Goal: Complete application form

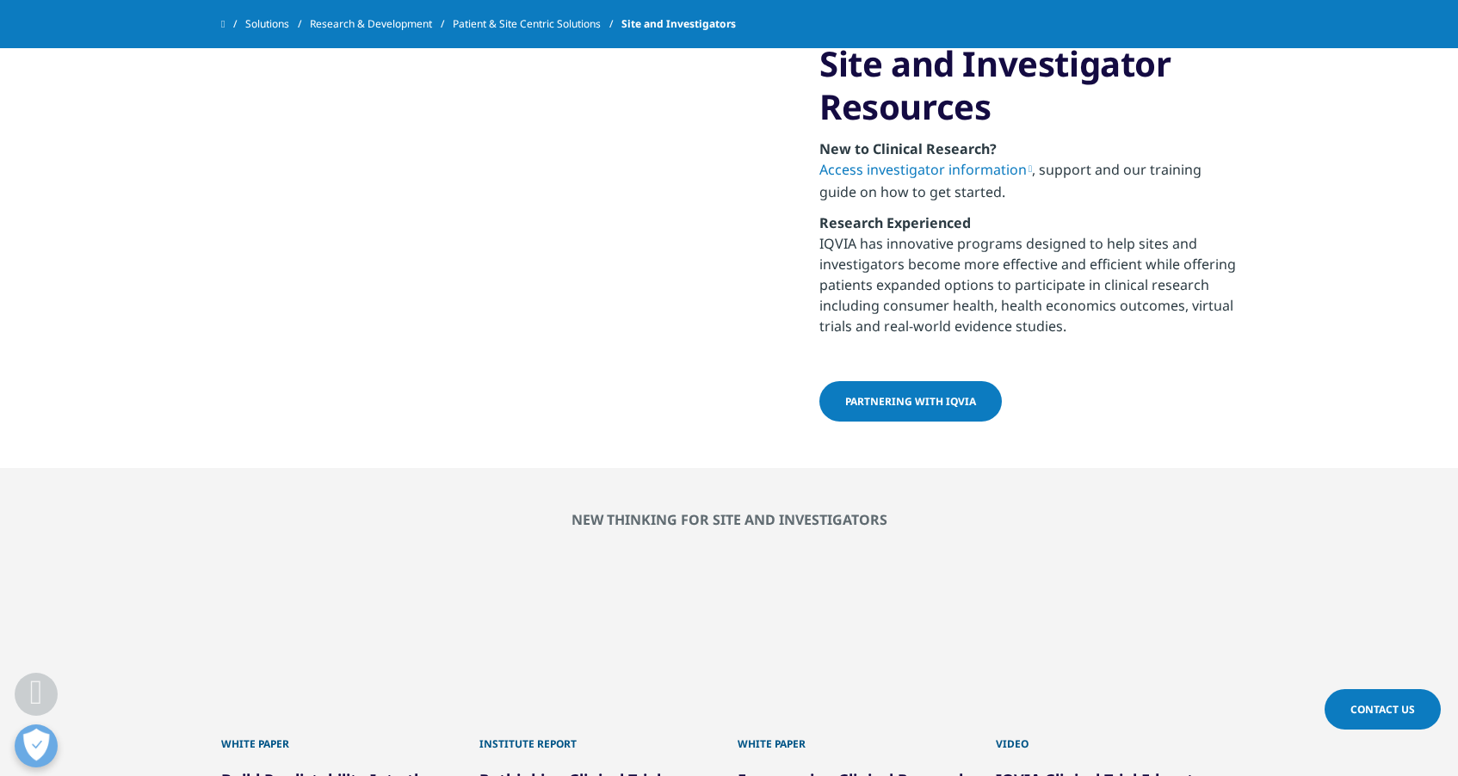
scroll to position [2912, 0]
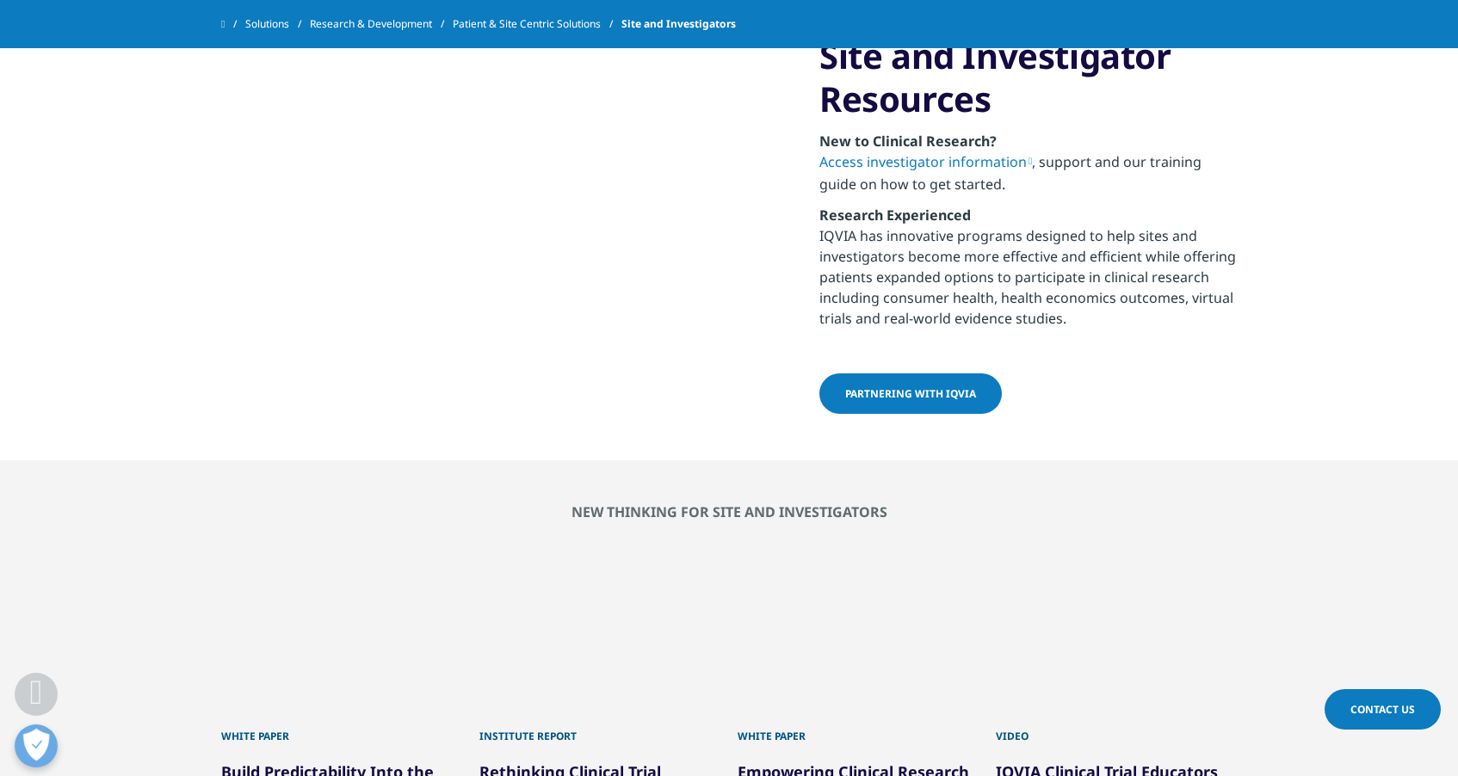
click at [900, 401] on span "partnering with IQVIA" at bounding box center [910, 393] width 131 height 15
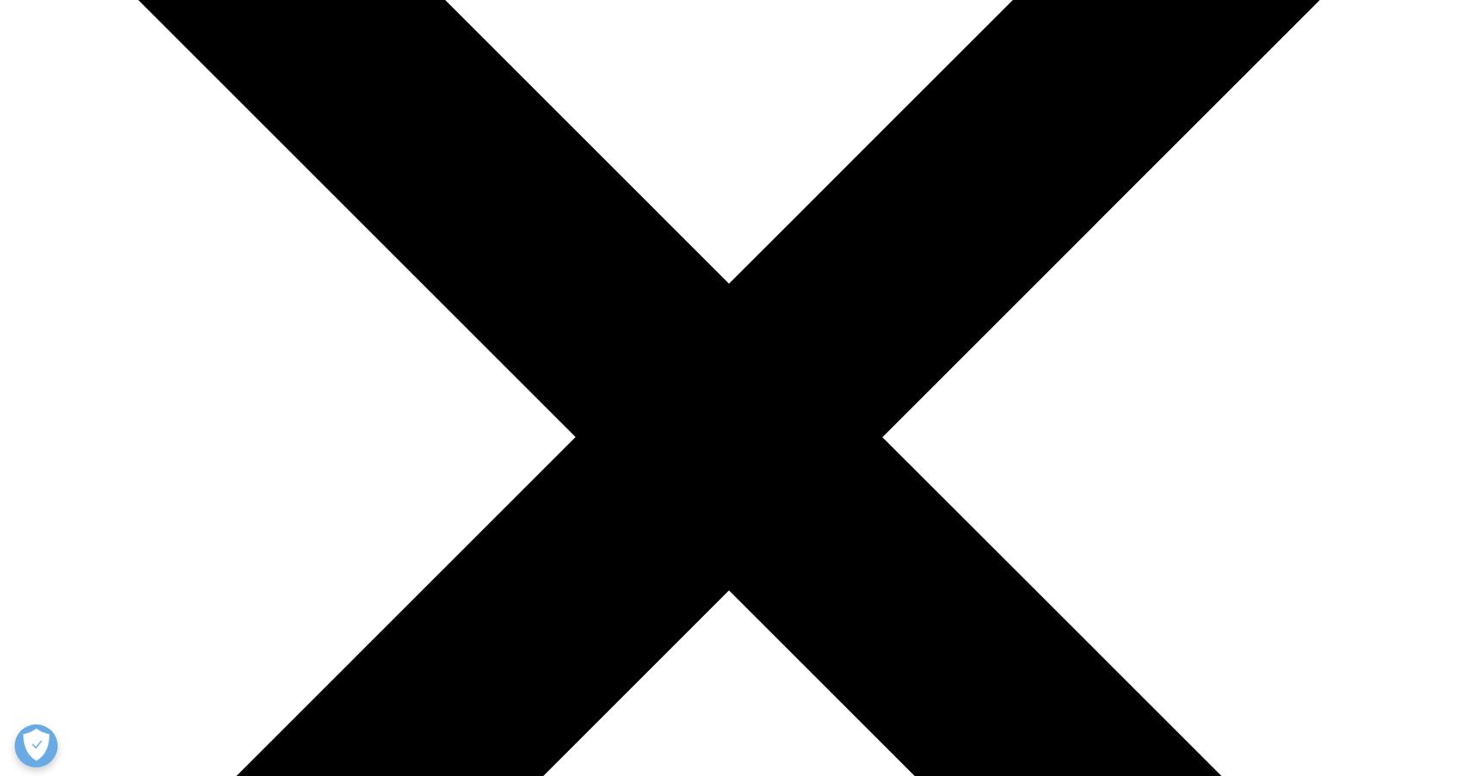
scroll to position [288, 0]
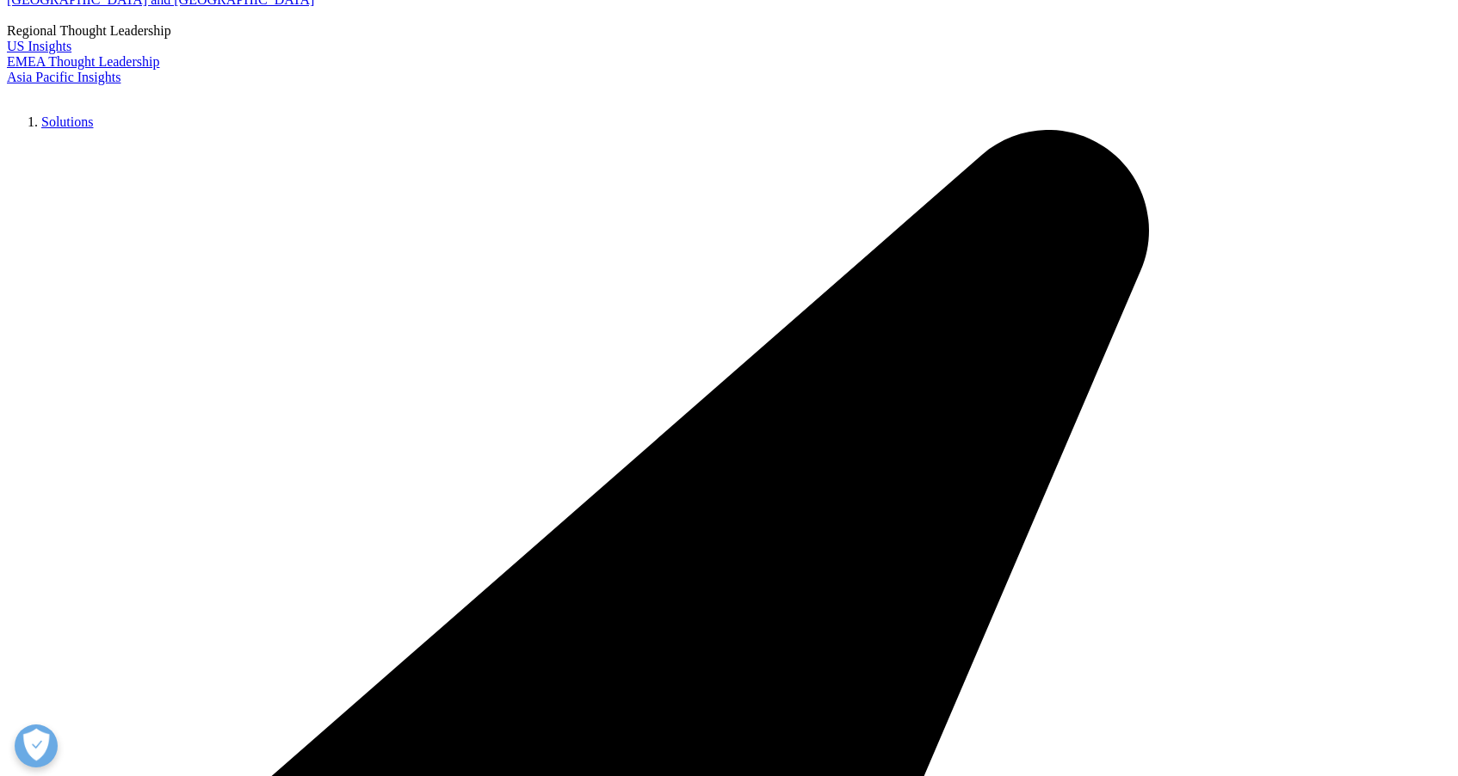
type input "Dr. Hugo Martin Espinosa"
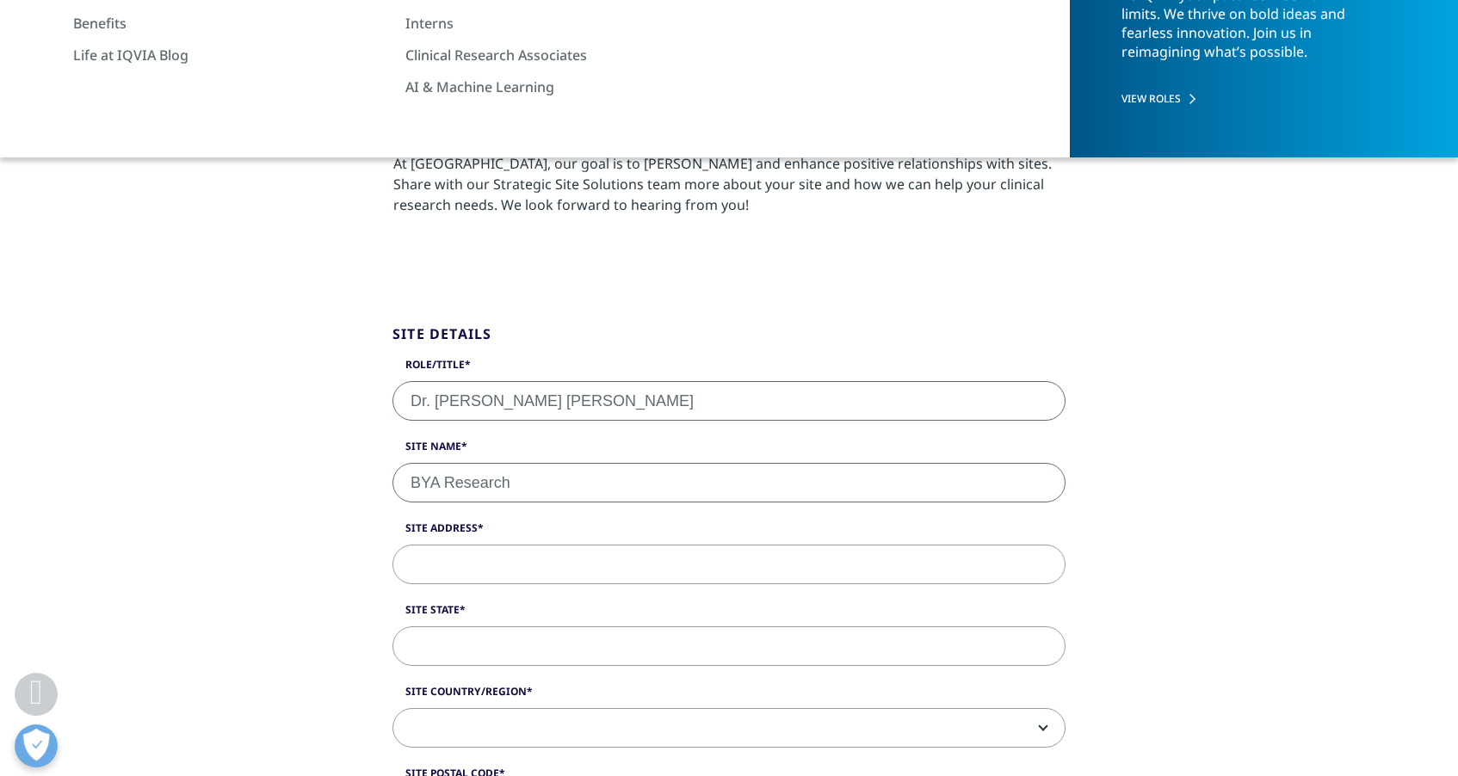
type input "BYA Research"
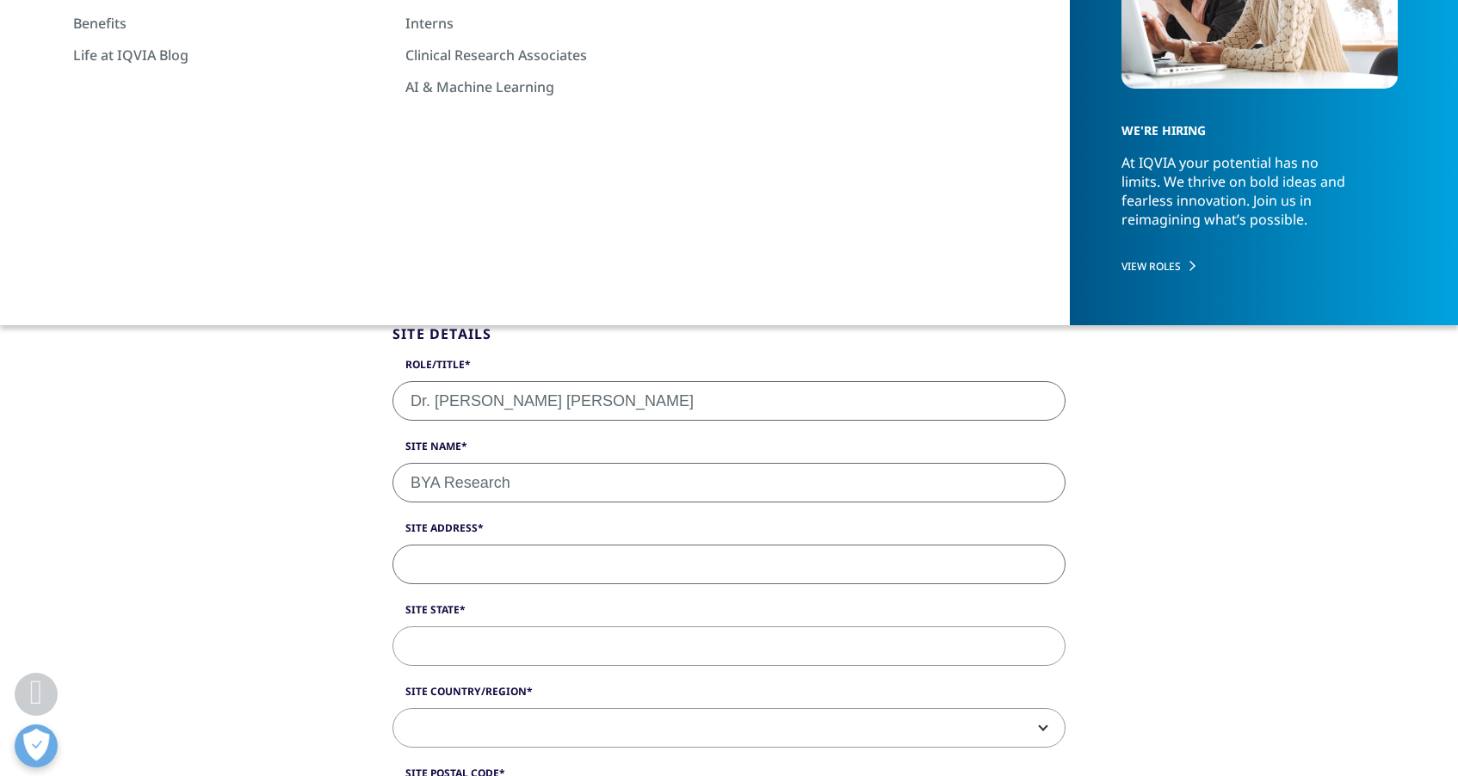
paste input "4728 N Habana Ave #201, Tampa, FL 33614"
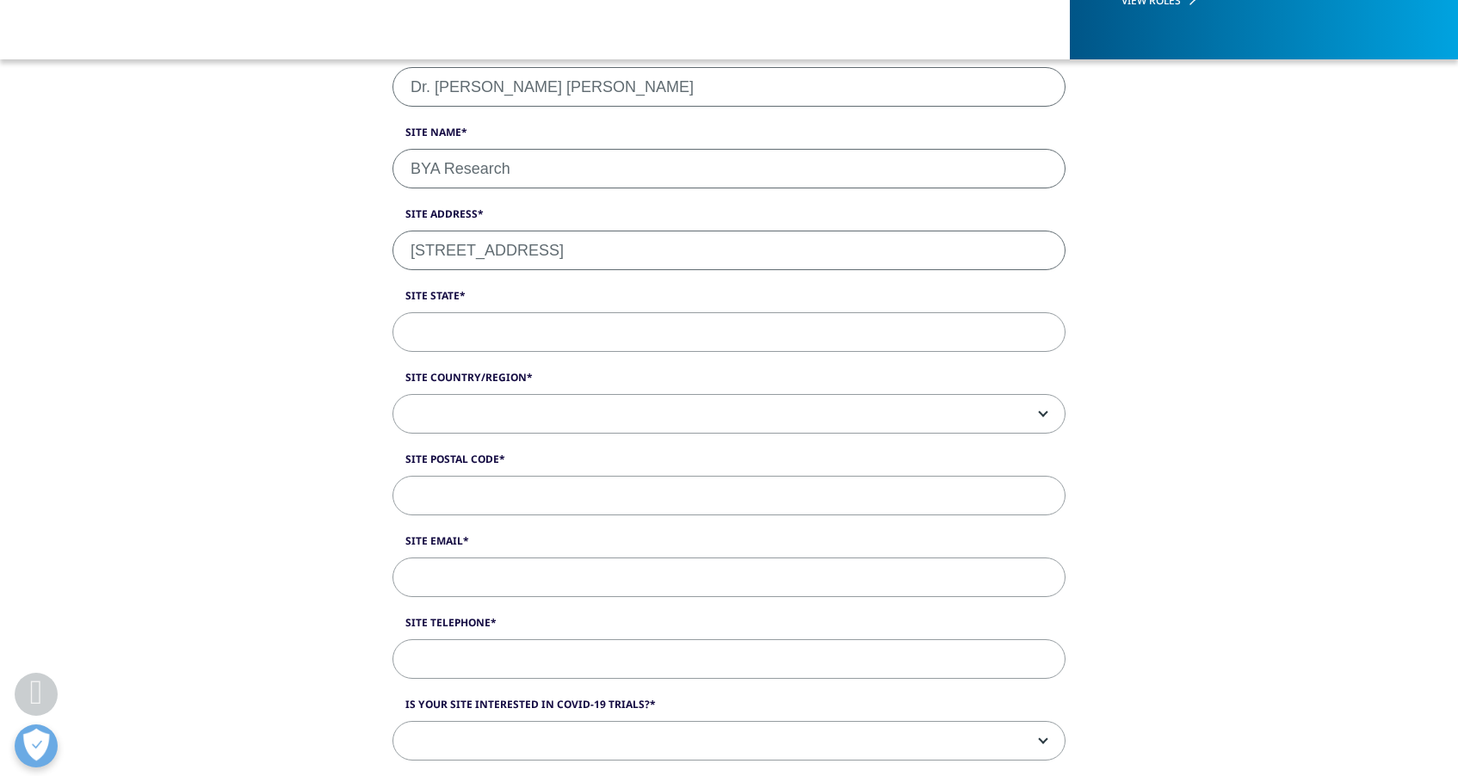
scroll to position [559, 0]
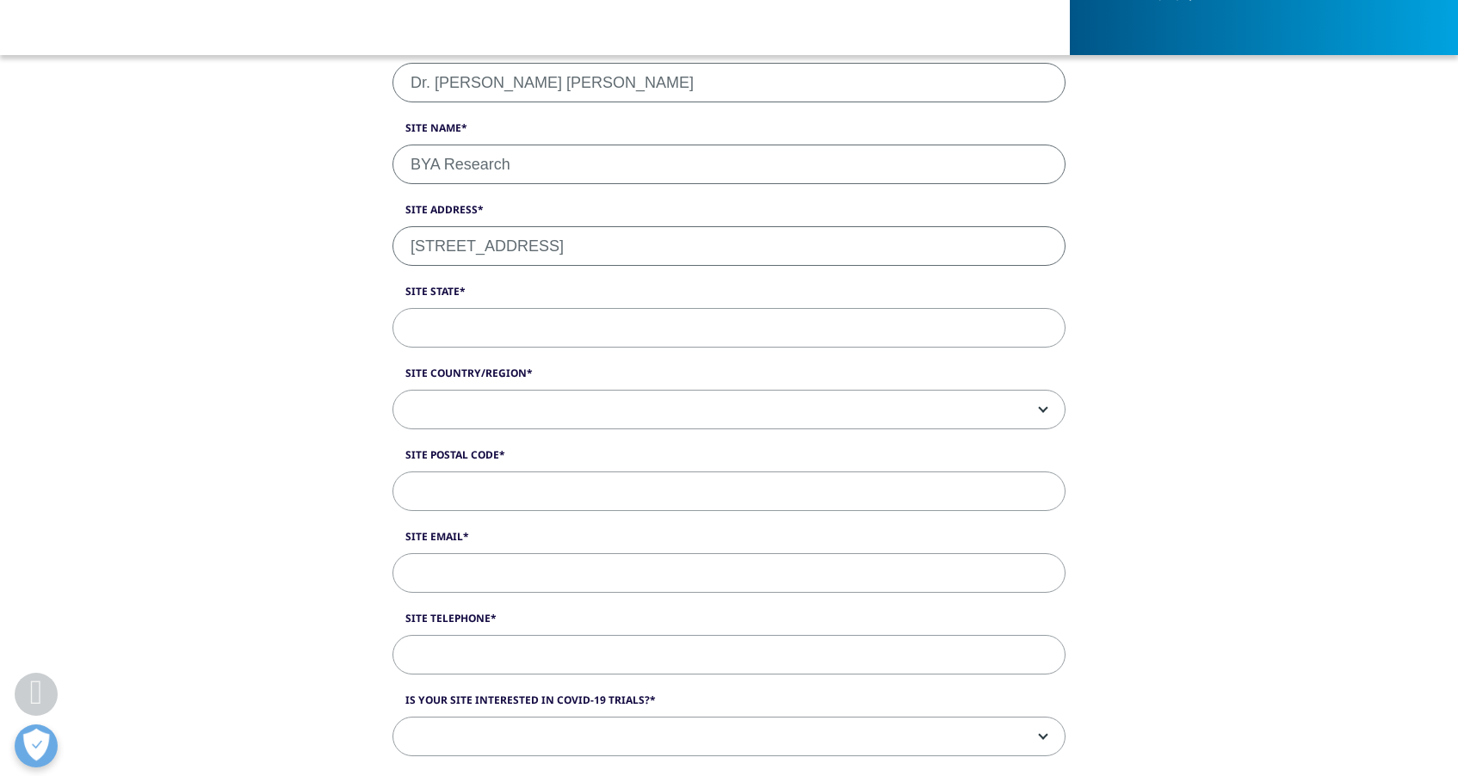
type input "4728 N Habana Ave #201, Tampa, FL 33614"
type input "FL"
click at [513, 400] on span at bounding box center [728, 411] width 671 height 40
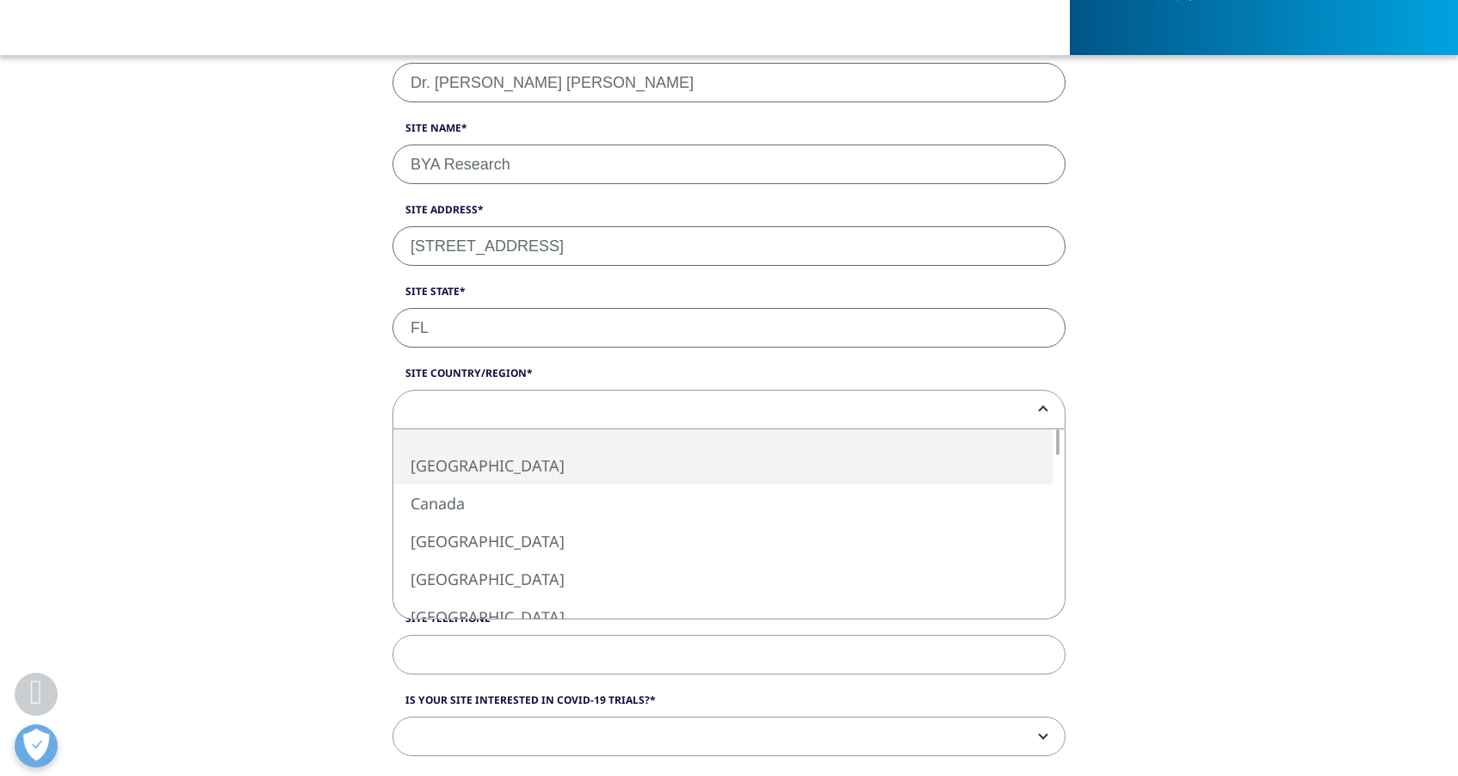
select select "[GEOGRAPHIC_DATA]"
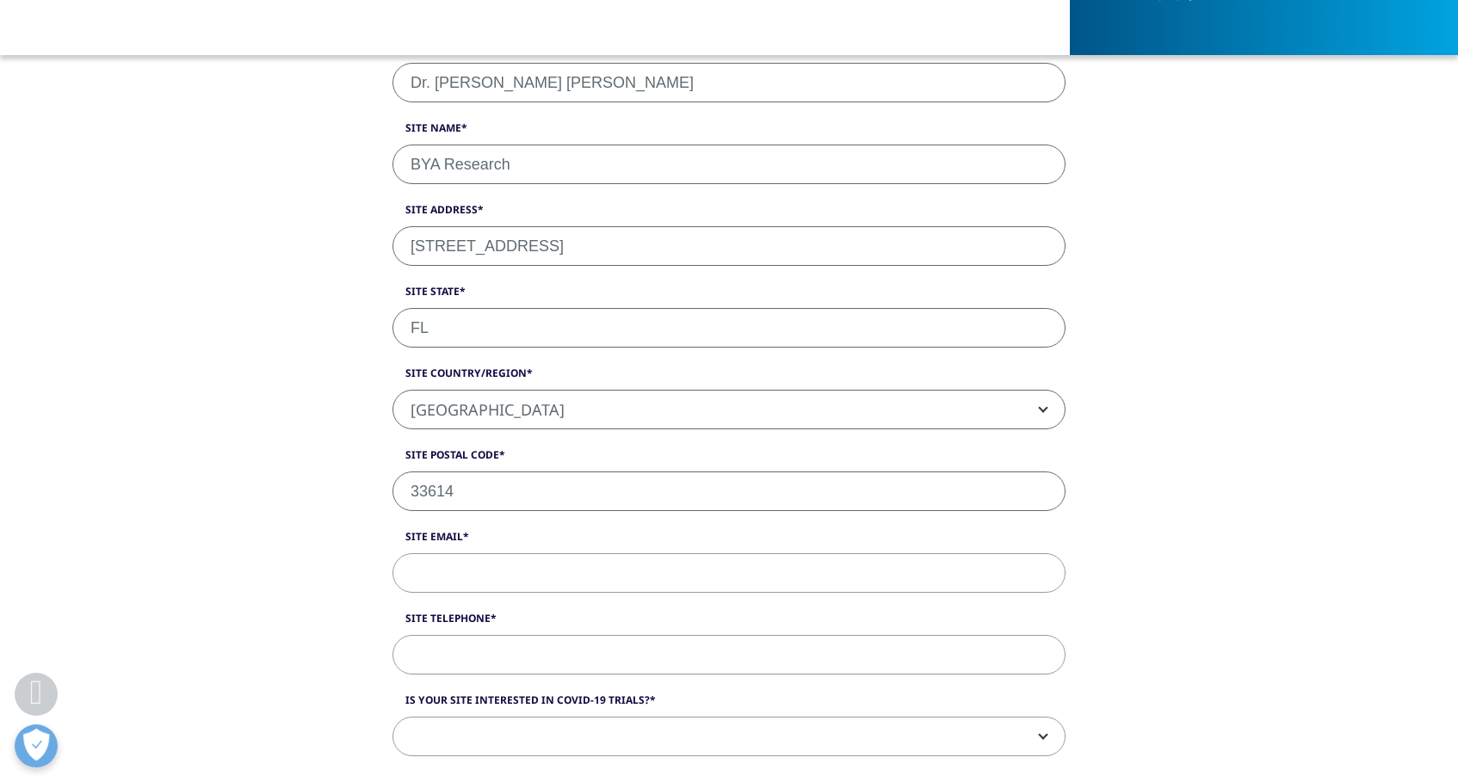
type input "33614"
drag, startPoint x: 743, startPoint y: 243, endPoint x: 593, endPoint y: 246, distance: 149.8
click at [593, 246] on input "4728 N Habana Ave #201, Tampa, FL 33614" at bounding box center [728, 246] width 673 height 40
type input "4728 N Habana Ave #201"
type input "HUGO@BYA-RESEARCH.COM"
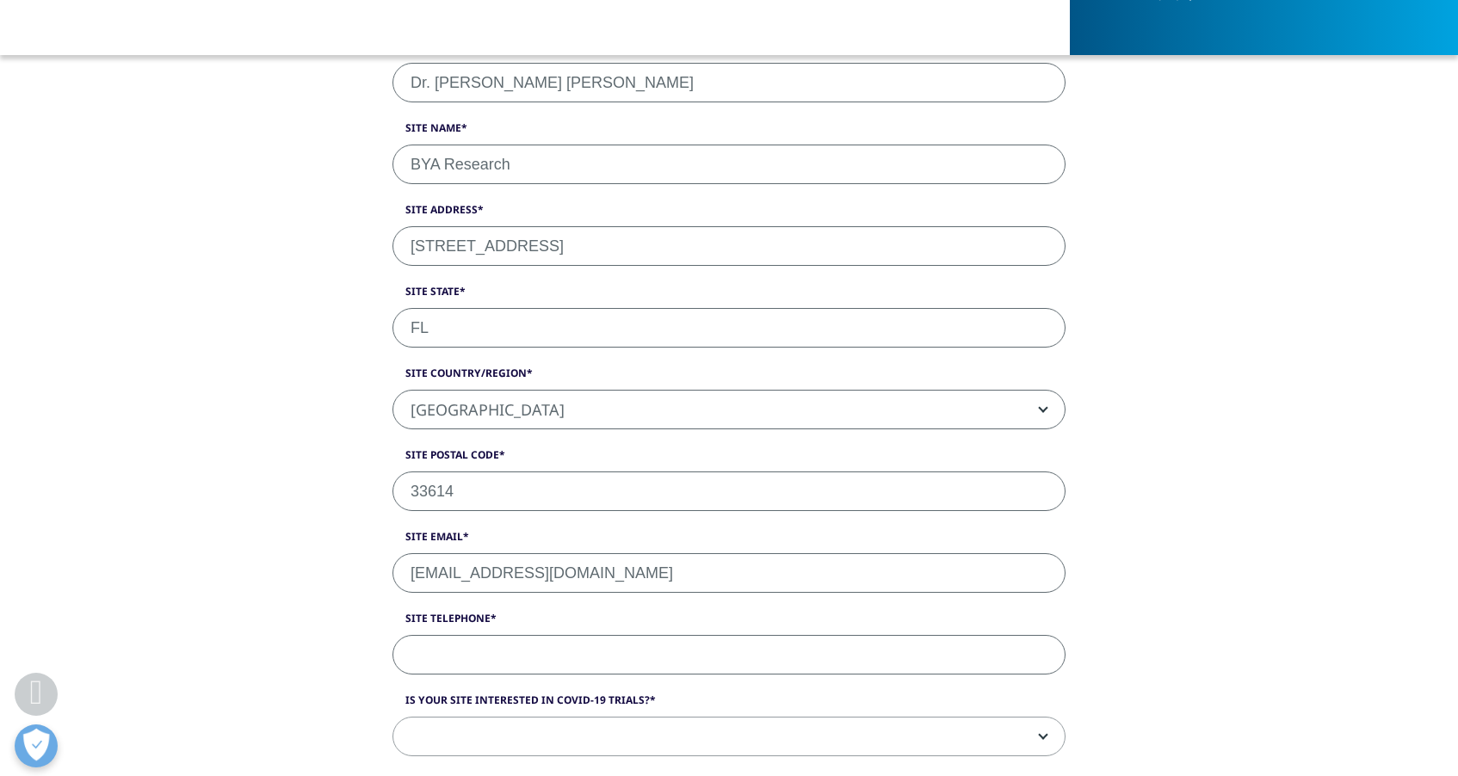
paste input "+18137098299"
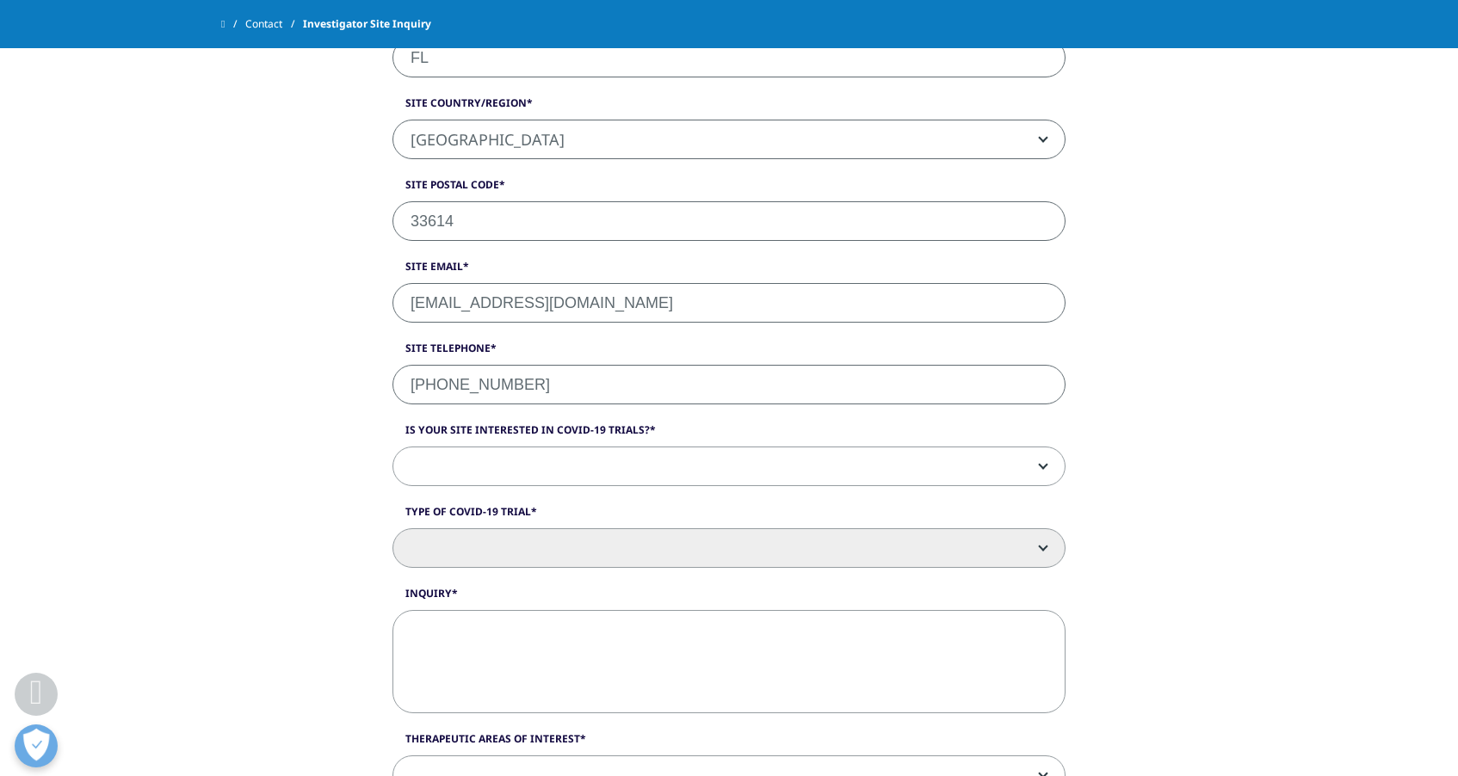
scroll to position [833, 0]
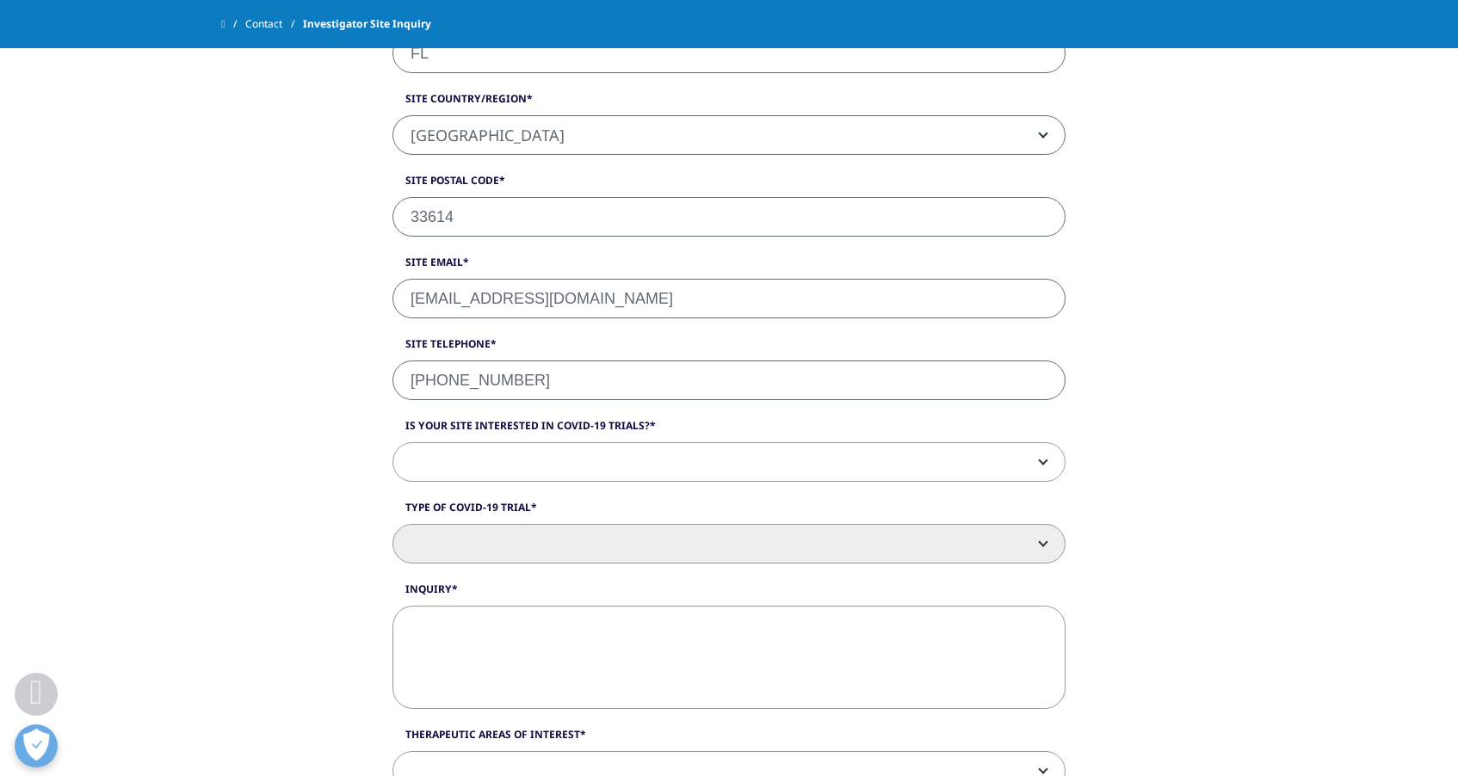
type input "+18137098299"
click at [472, 467] on span at bounding box center [728, 463] width 671 height 40
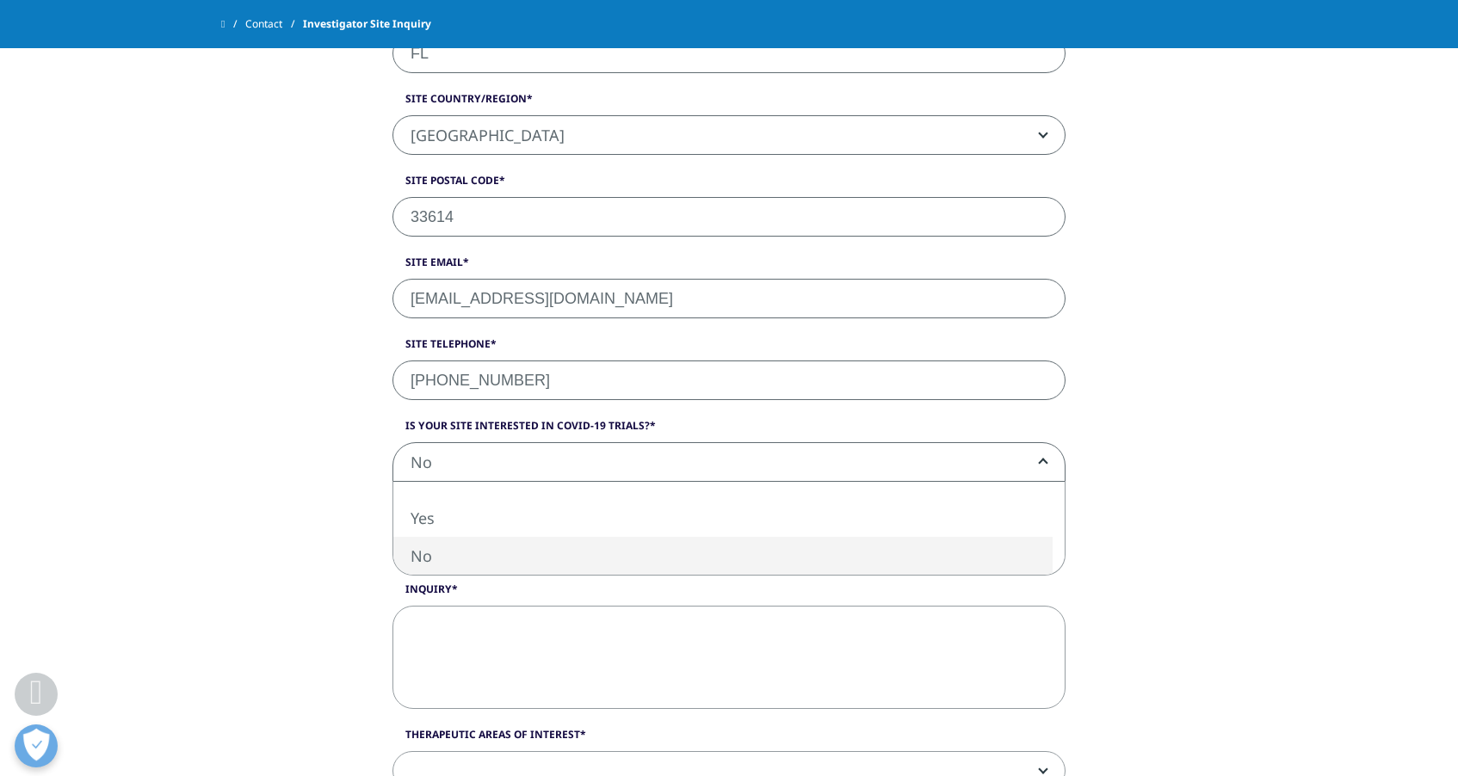
click at [507, 451] on span "No" at bounding box center [728, 463] width 671 height 40
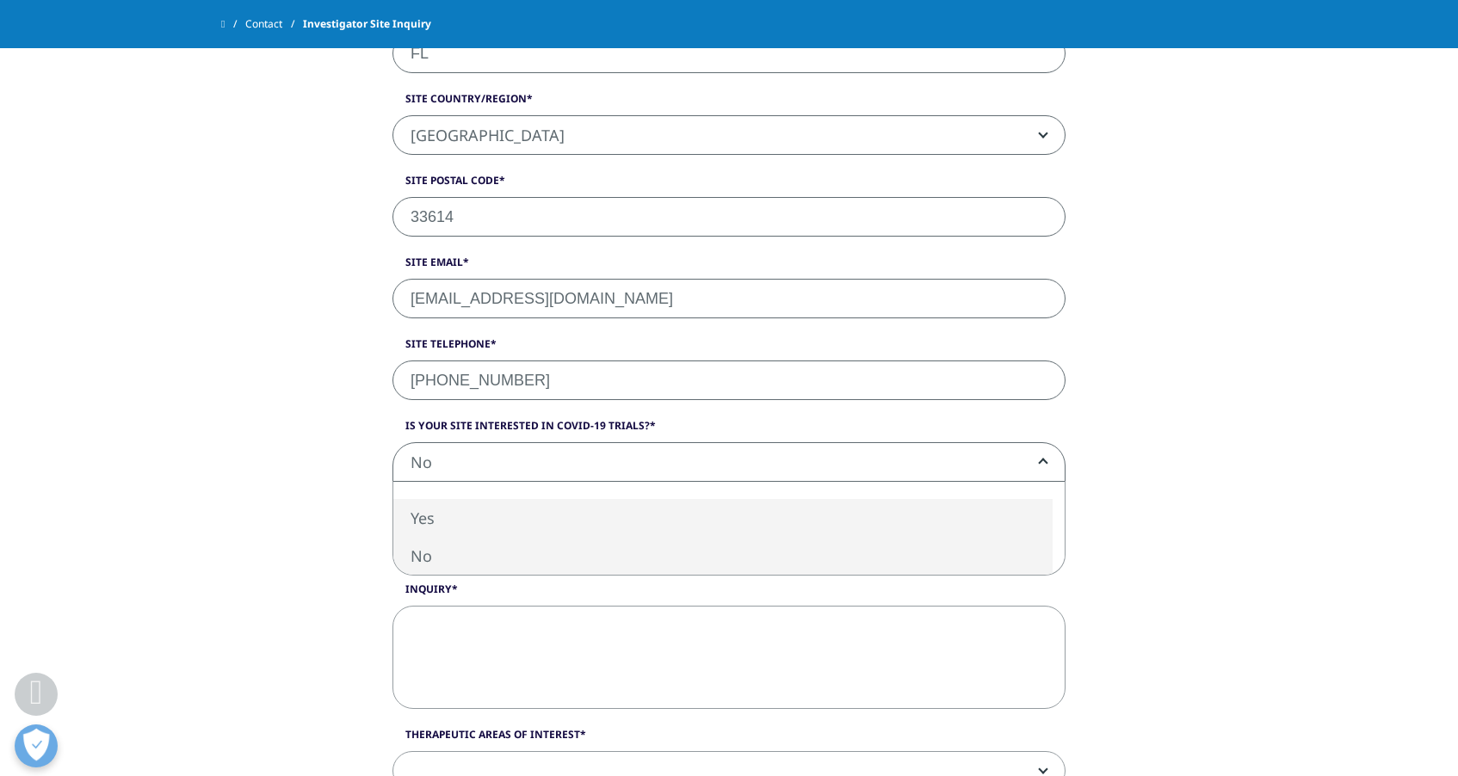
select select "Yes"
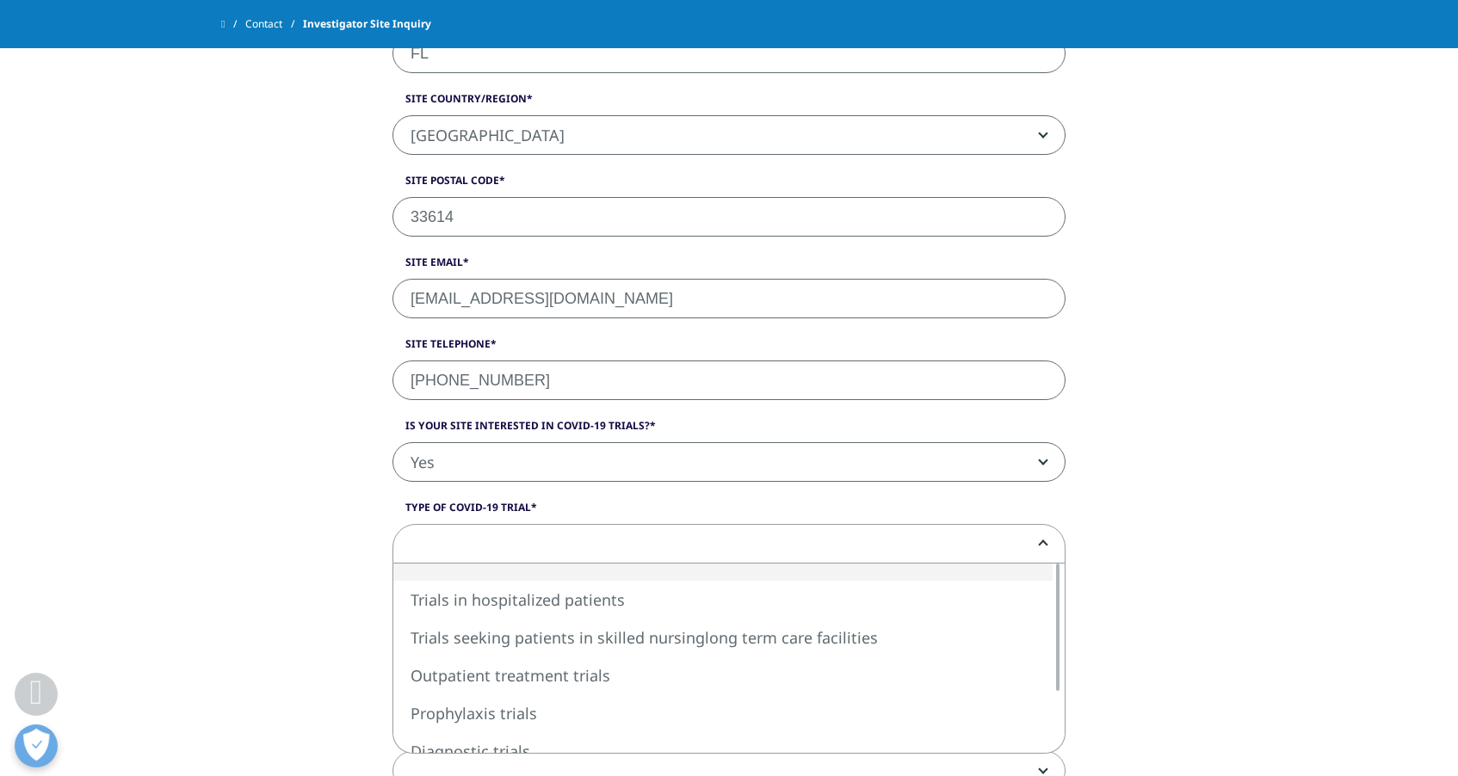
click at [472, 538] on span at bounding box center [728, 545] width 671 height 40
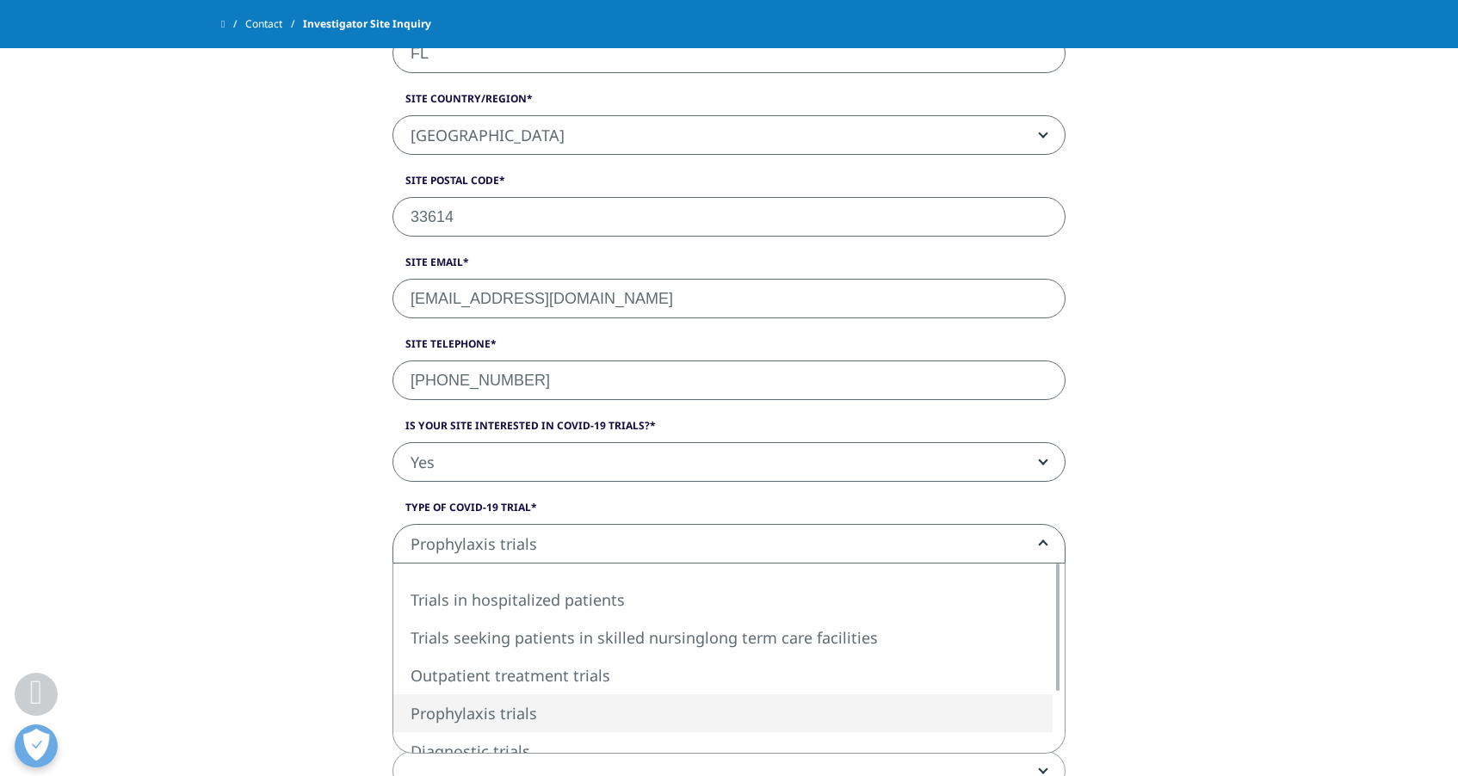
click at [466, 554] on span "Prophylaxis trials" at bounding box center [728, 545] width 671 height 40
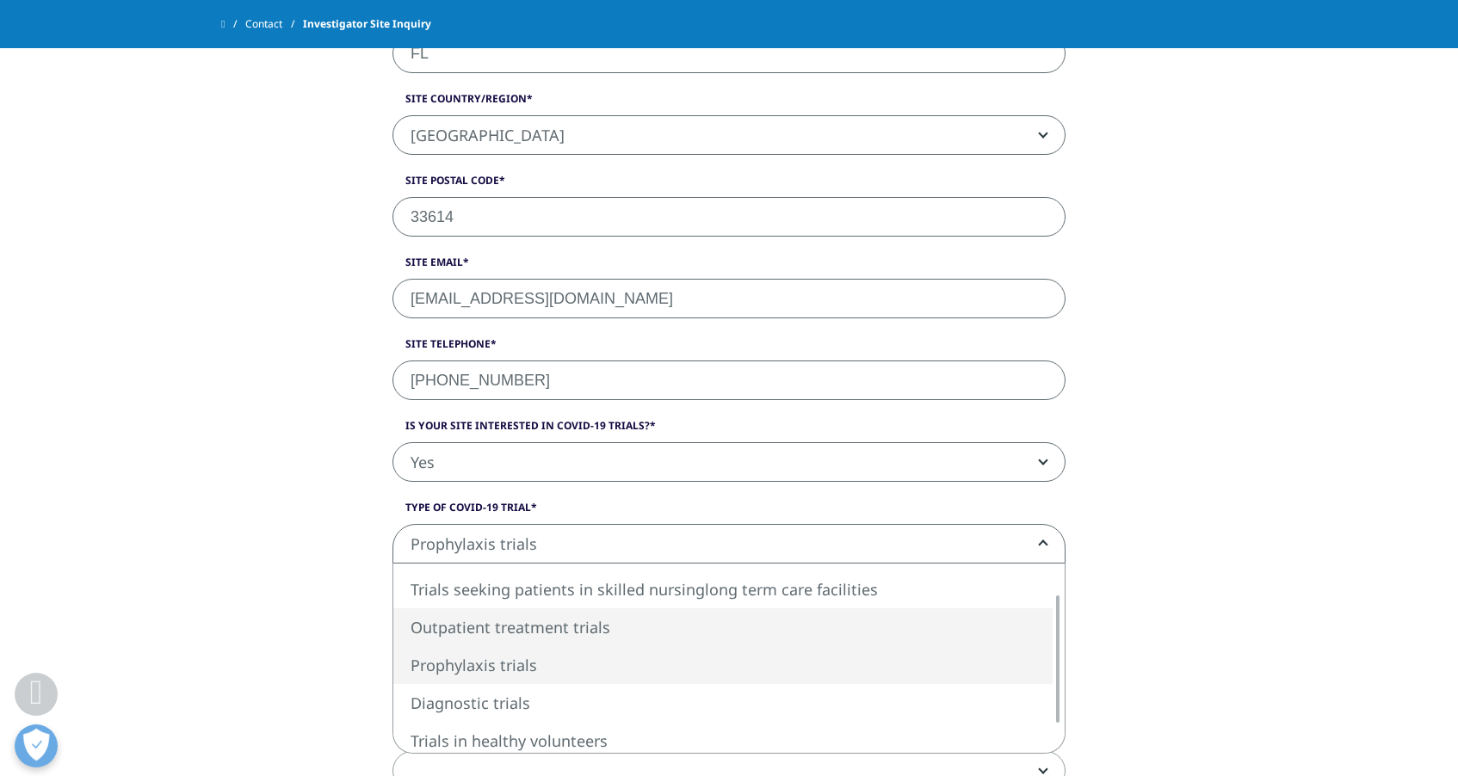
select select "Outpatient treatment trials"
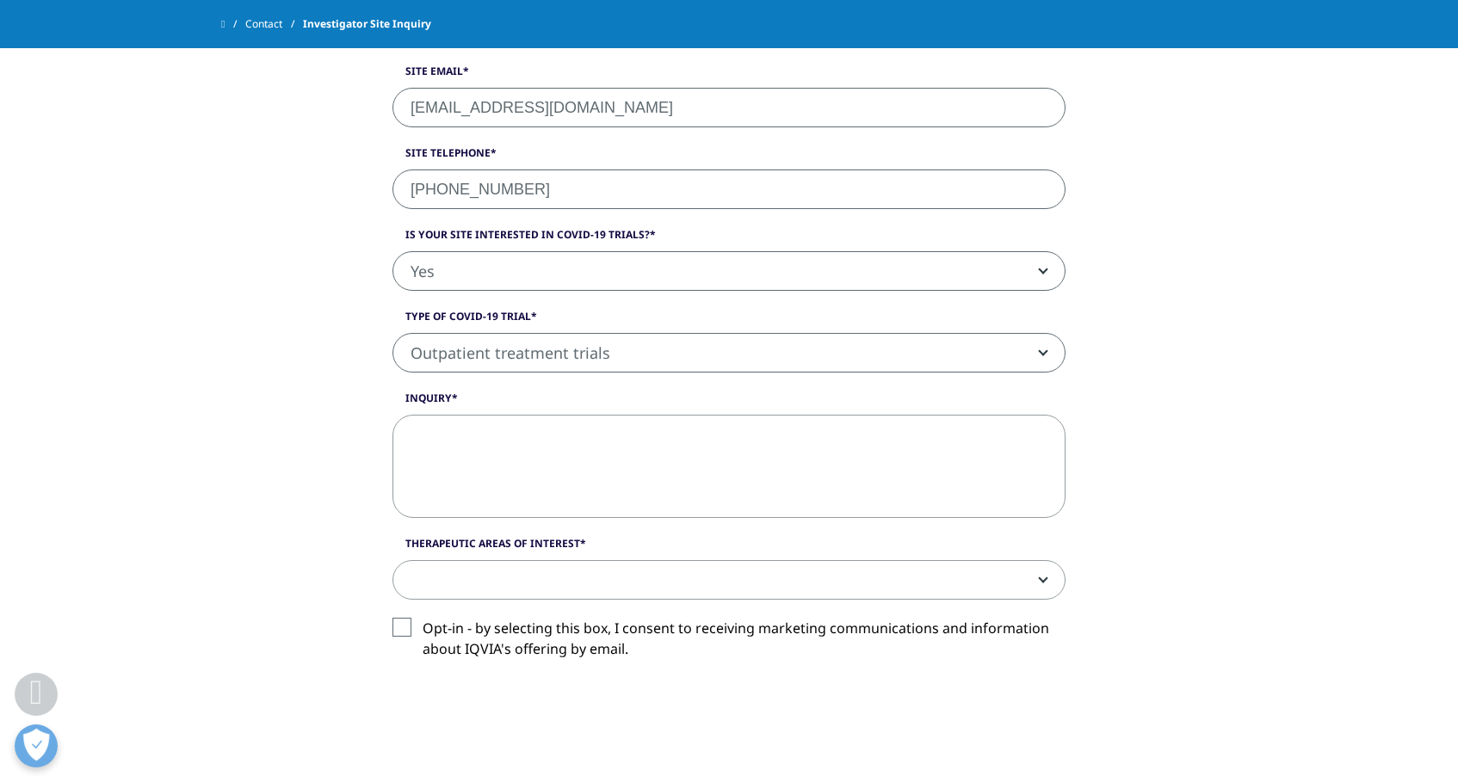
scroll to position [1025, 0]
click at [463, 576] on span at bounding box center [728, 580] width 671 height 40
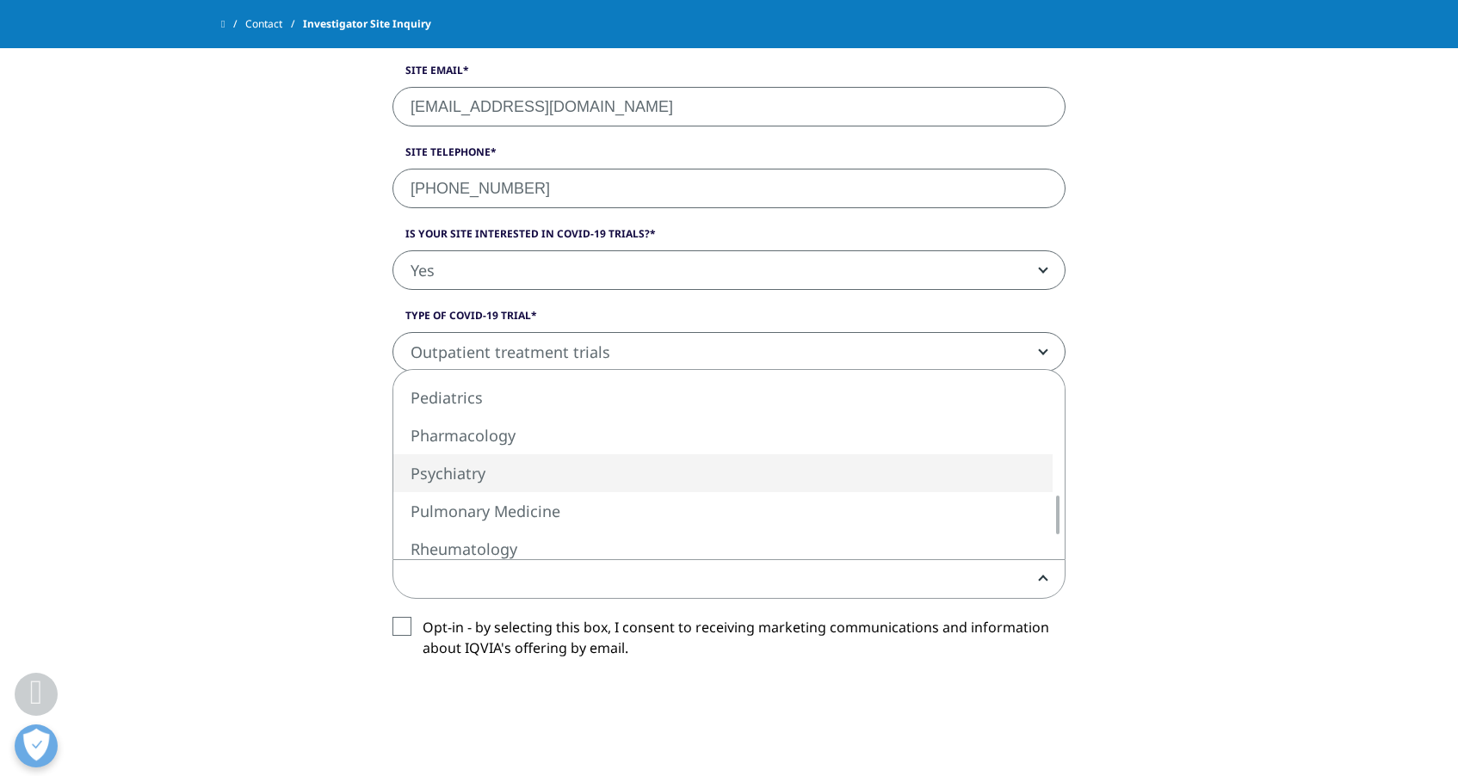
select select "Psychiatry"
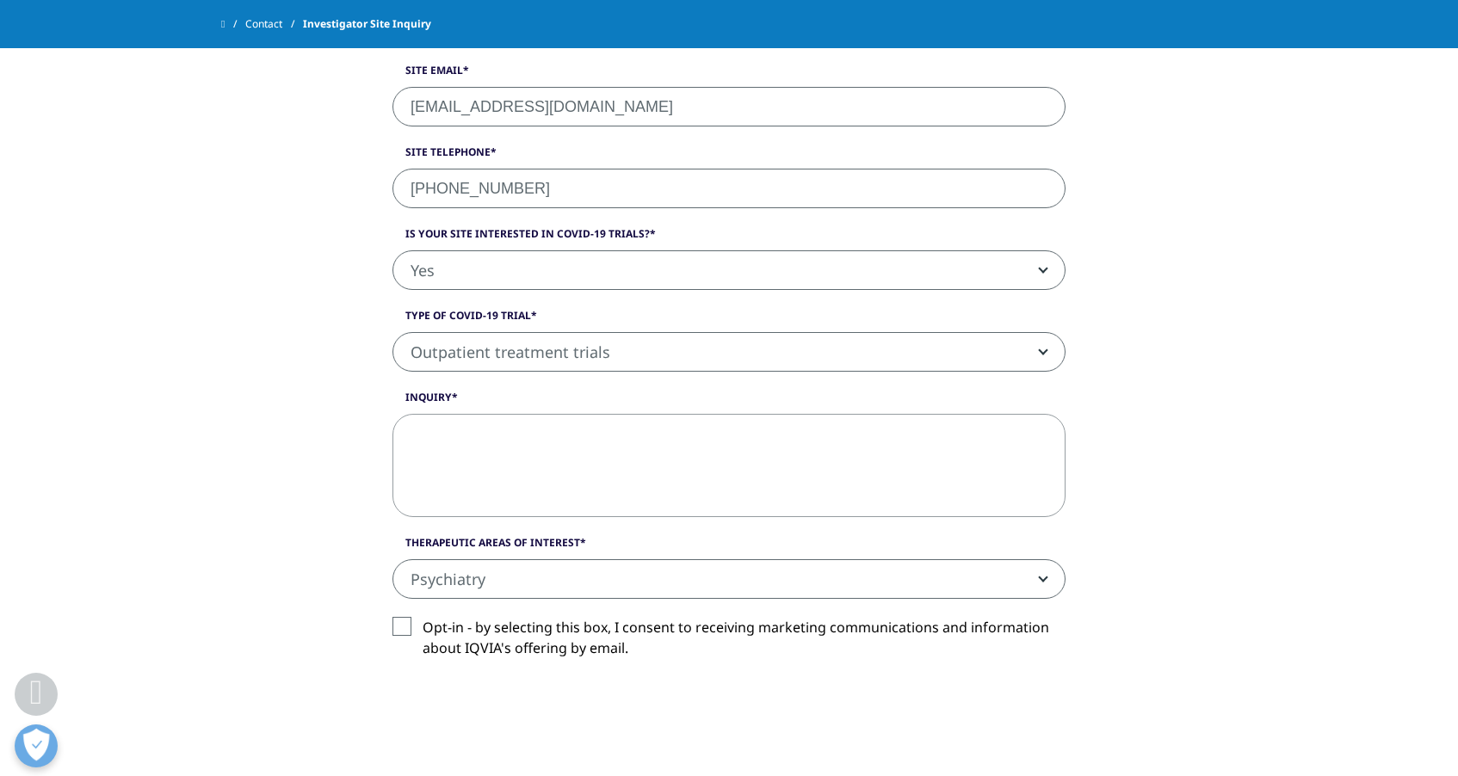
click at [411, 626] on label "Opt-in - by selecting this box, I consent to receiving marketing communications…" at bounding box center [728, 642] width 673 height 51
click at [423, 617] on input "Opt-in - by selecting this box, I consent to receiving marketing communications…" at bounding box center [423, 617] width 0 height 0
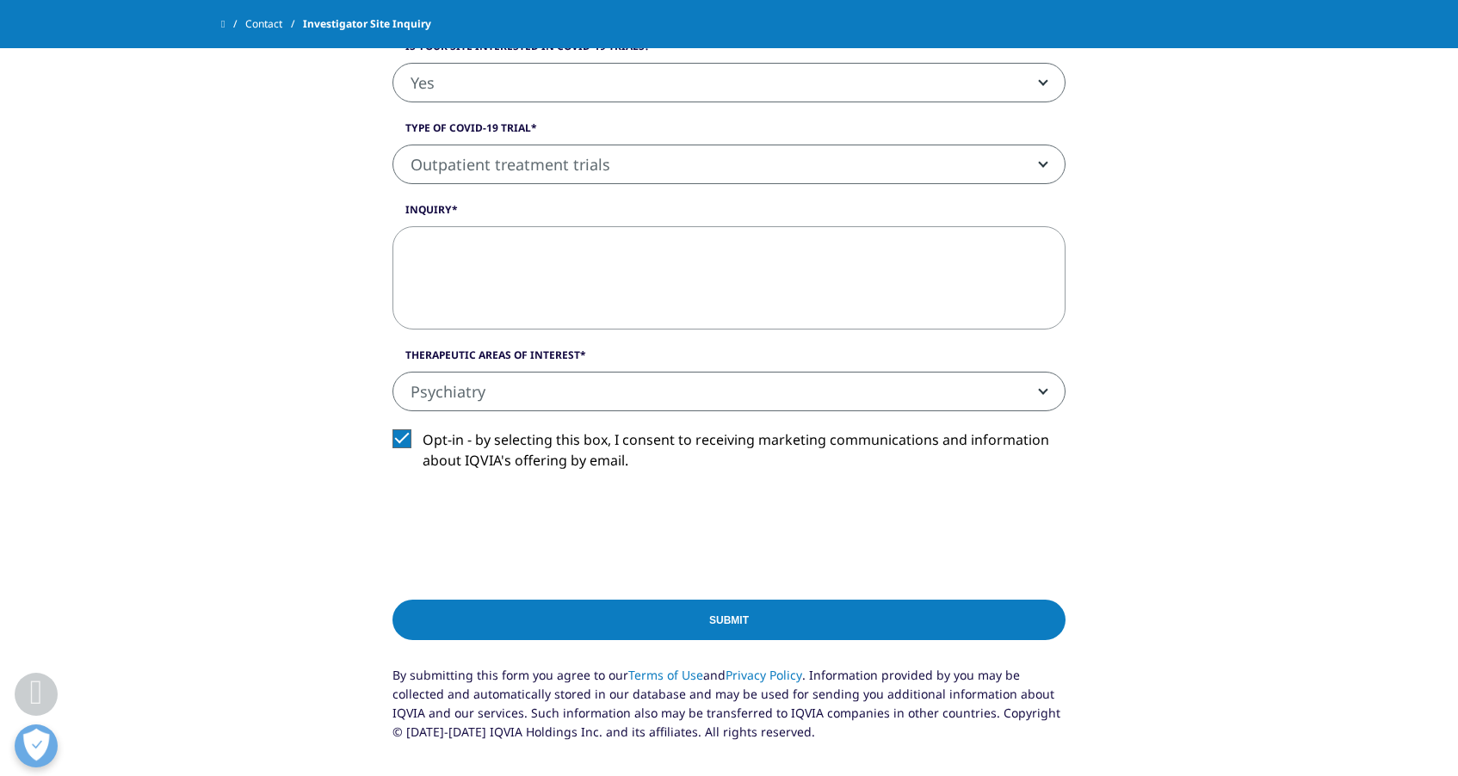
scroll to position [1246, 0]
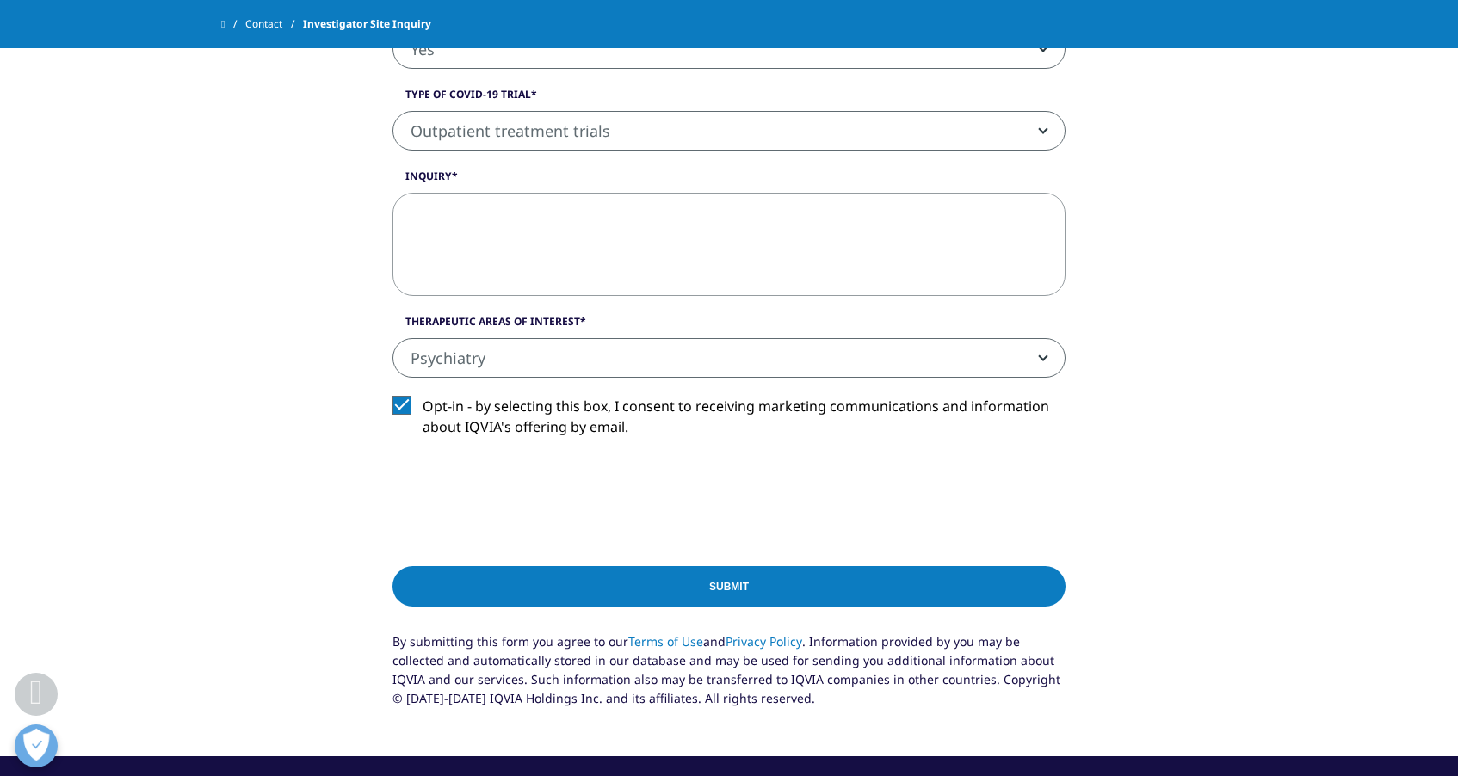
click at [611, 220] on textarea "Inquiry" at bounding box center [728, 244] width 673 height 103
paste textarea "I would be very interested in connecting with you to explore potential ways we …"
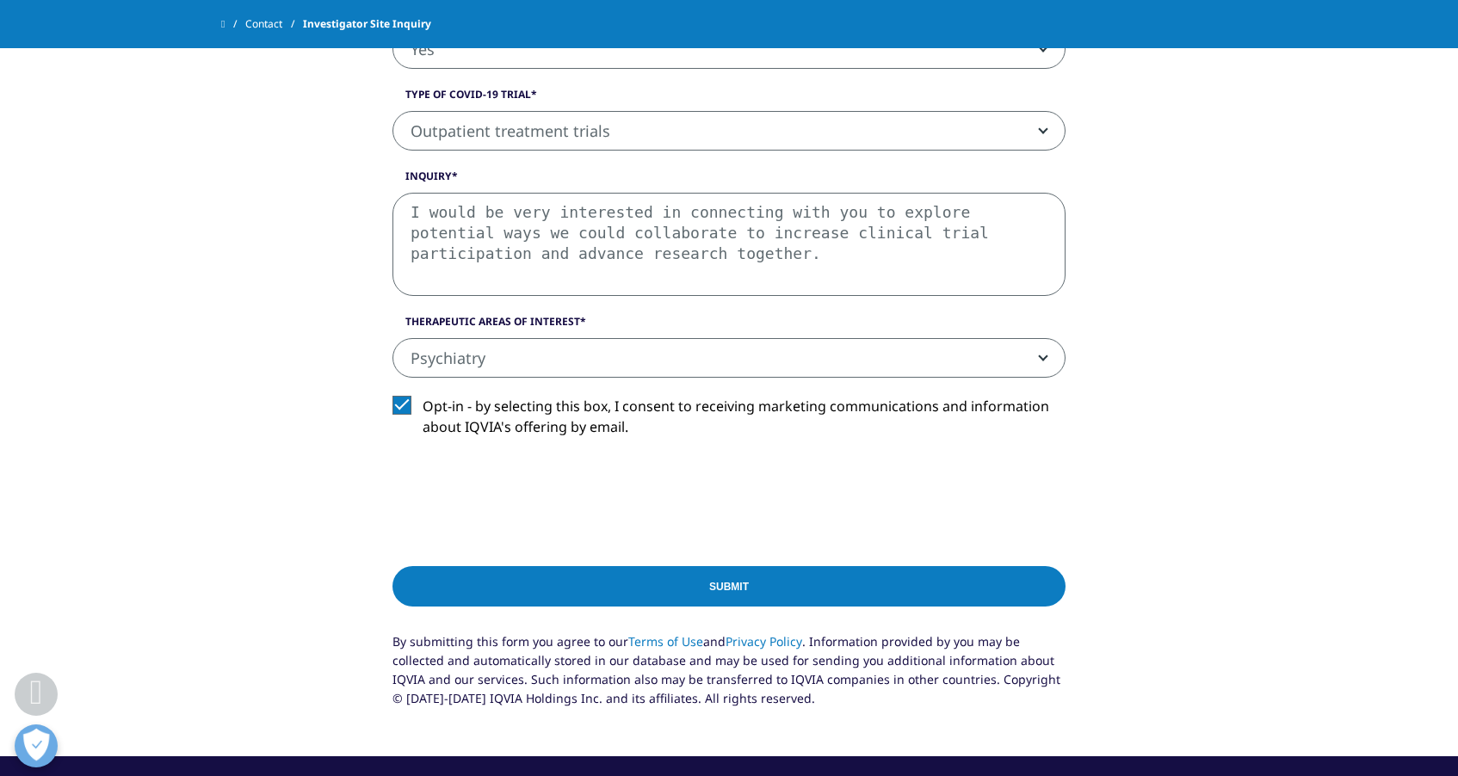
type textarea "I would be very interested in connecting with you to explore potential ways we …"
click at [725, 594] on input "Submit" at bounding box center [728, 586] width 673 height 40
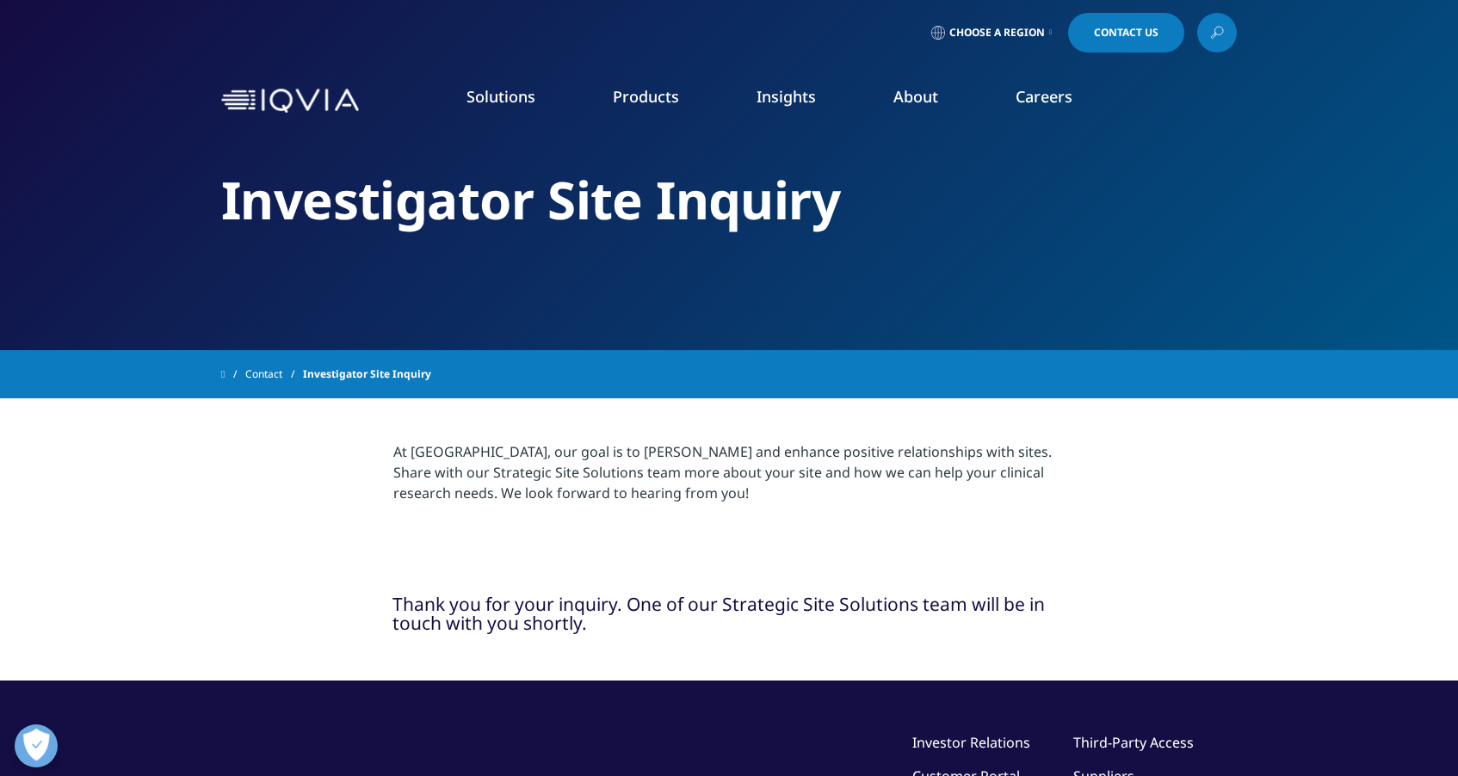
scroll to position [0, 0]
